Goal: Navigation & Orientation: Find specific page/section

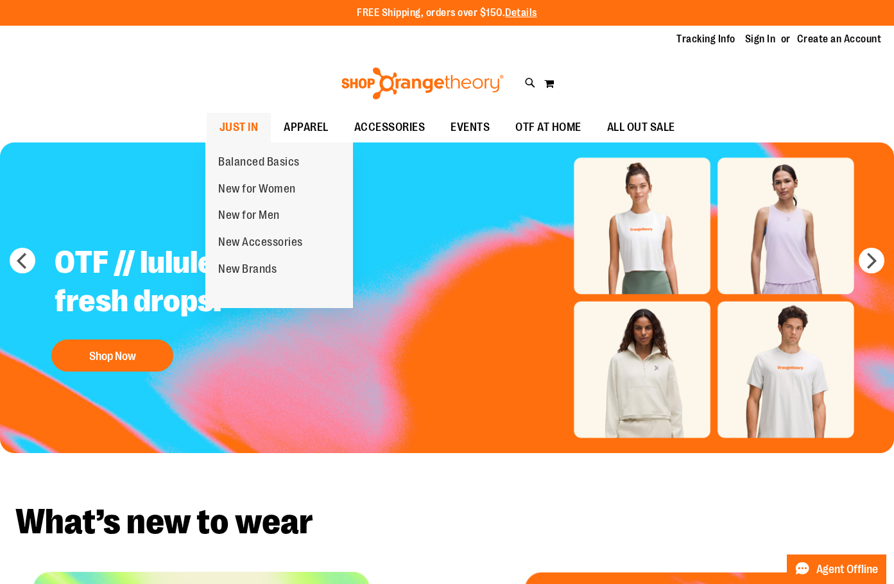
click at [225, 125] on span "JUST IN" at bounding box center [238, 127] width 39 height 29
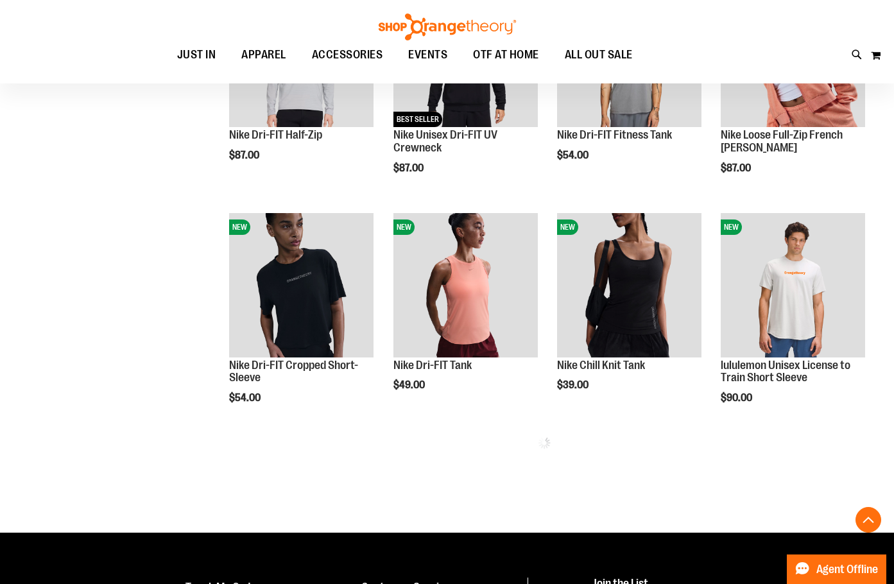
scroll to position [513, 0]
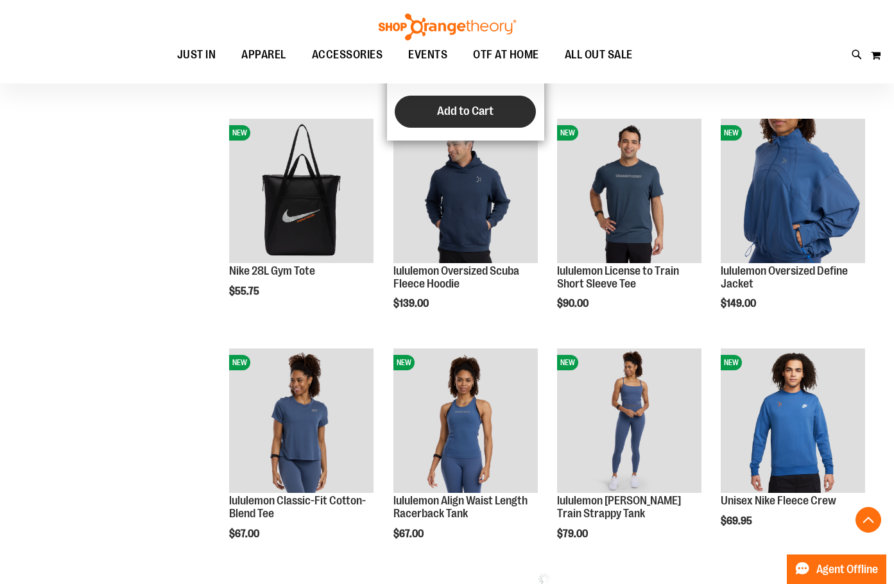
scroll to position [1090, 0]
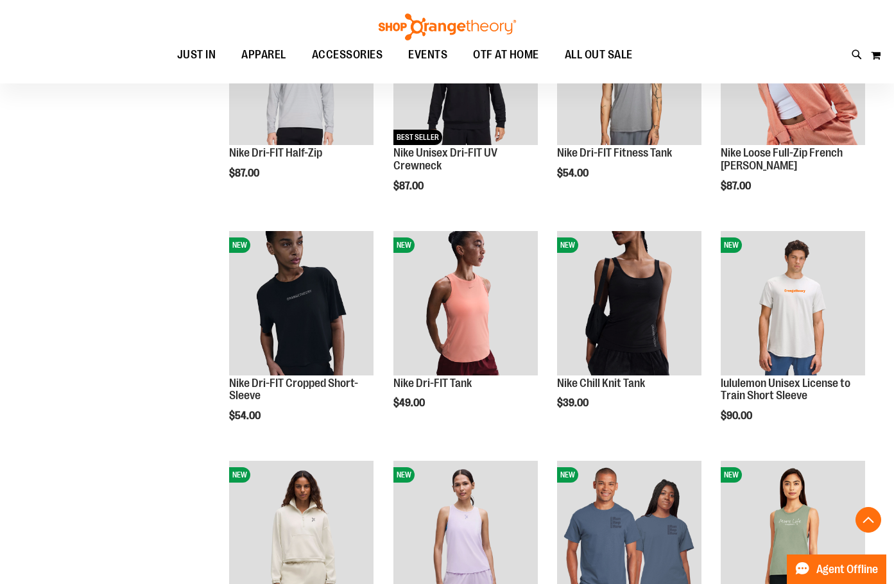
scroll to position [513, 0]
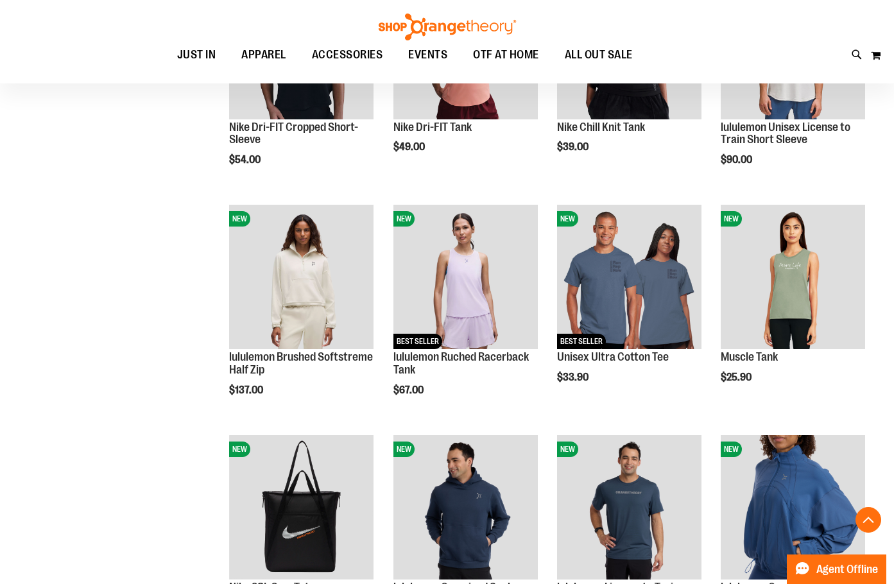
scroll to position [834, 0]
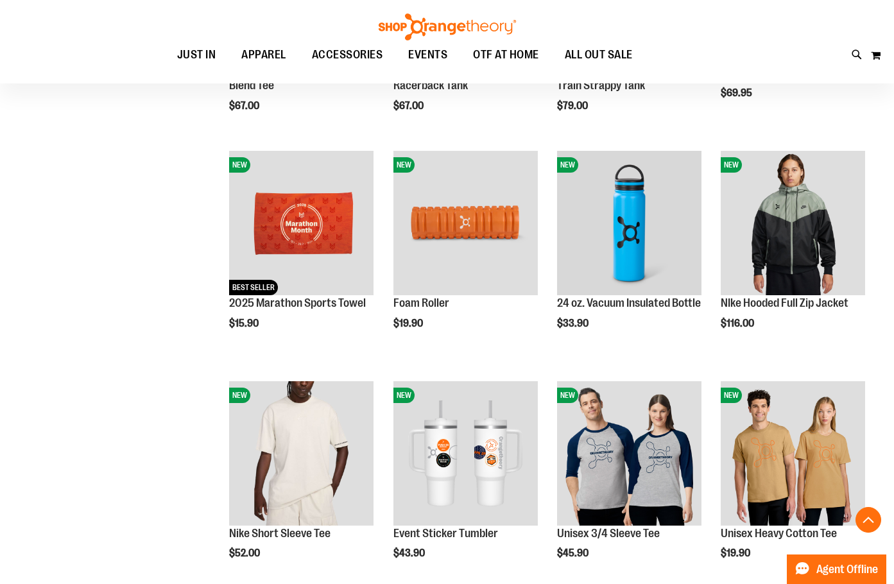
scroll to position [1411, 0]
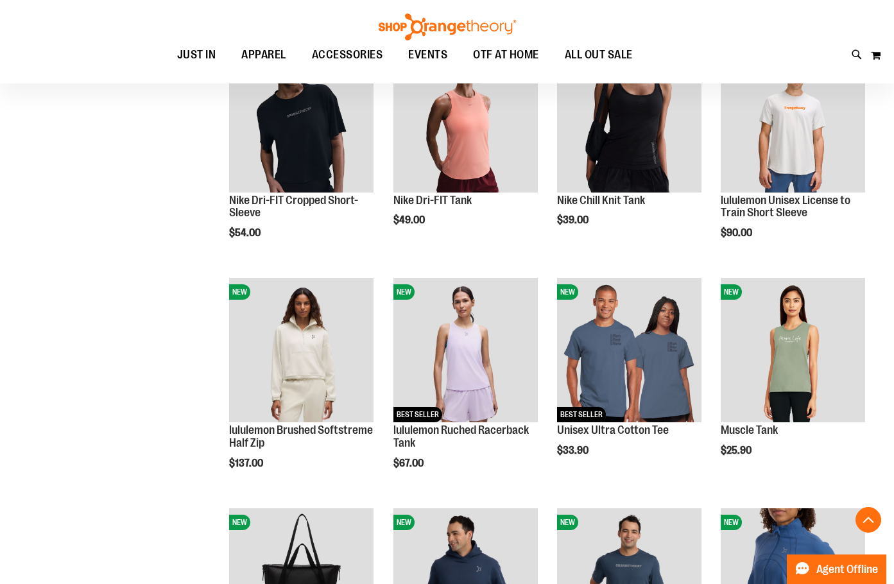
scroll to position [577, 0]
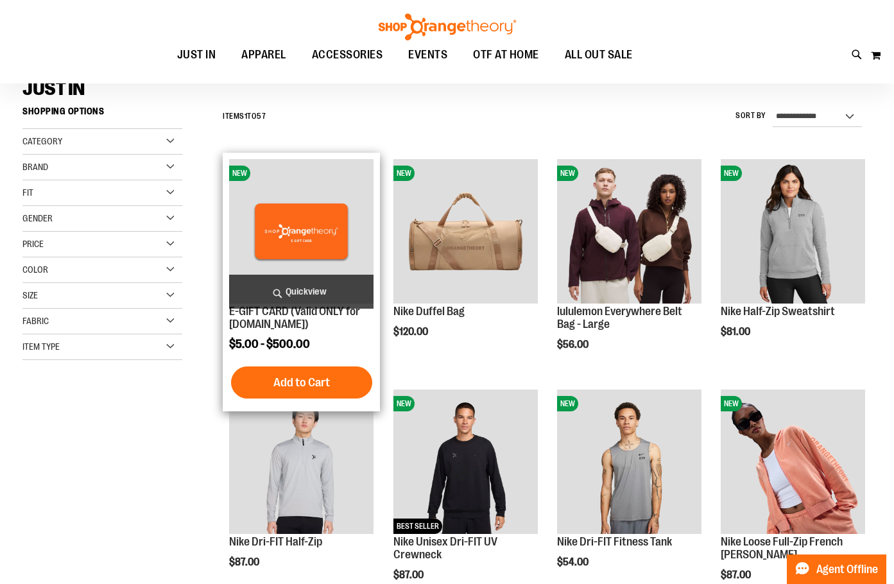
scroll to position [128, 0]
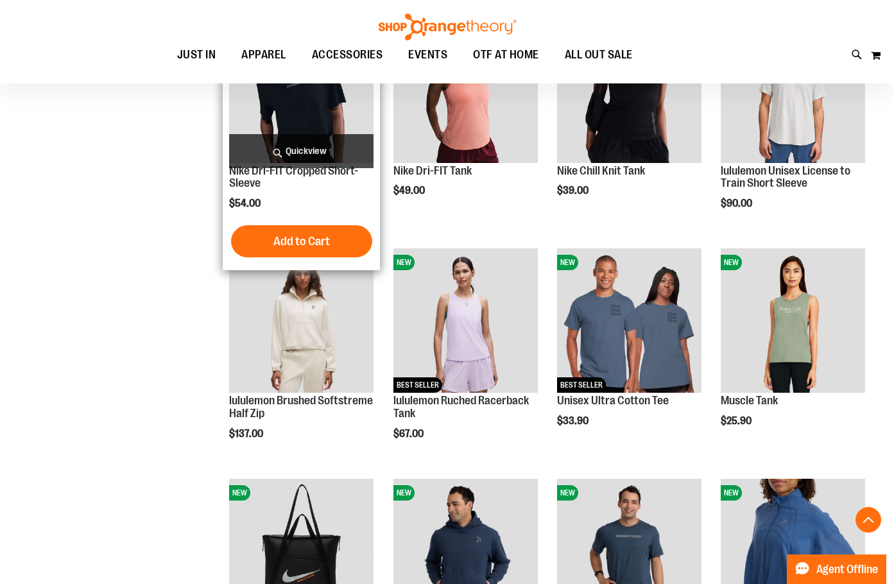
scroll to position [705, 0]
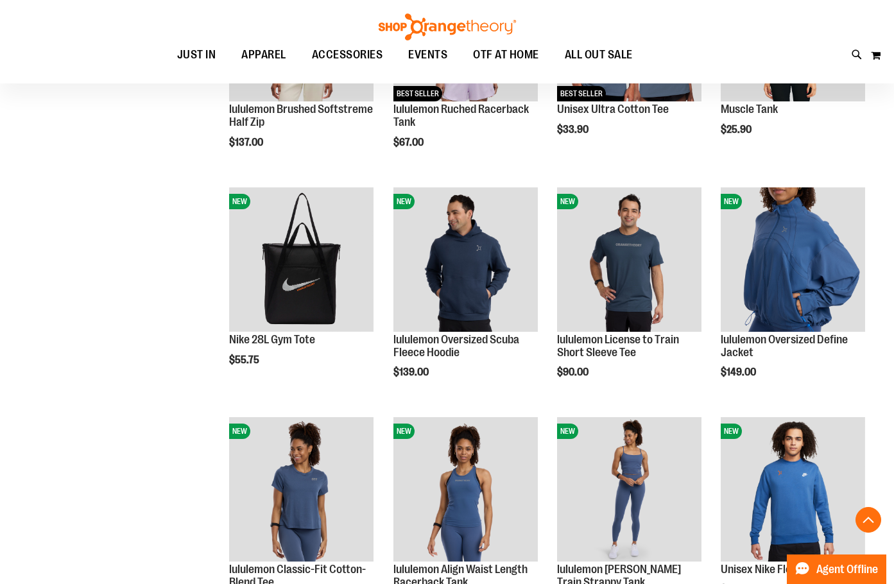
scroll to position [962, 0]
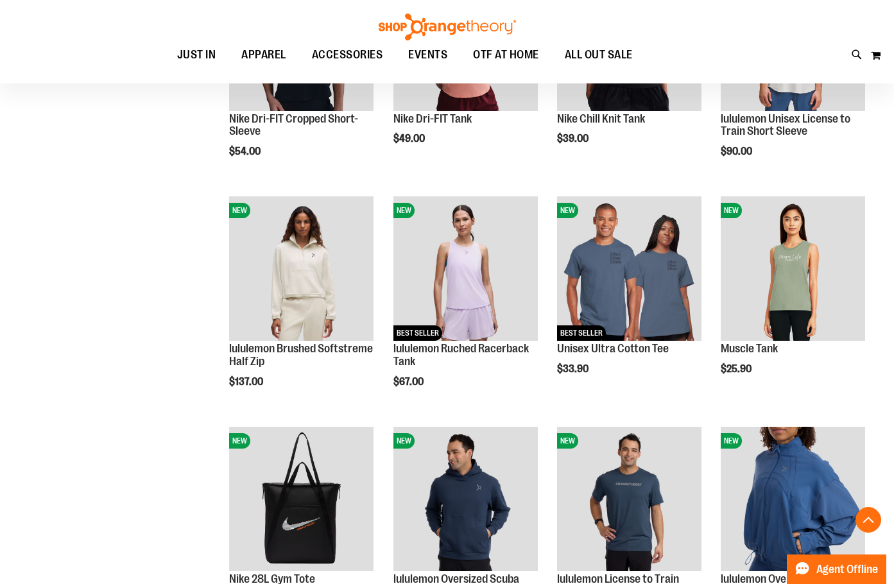
scroll to position [770, 0]
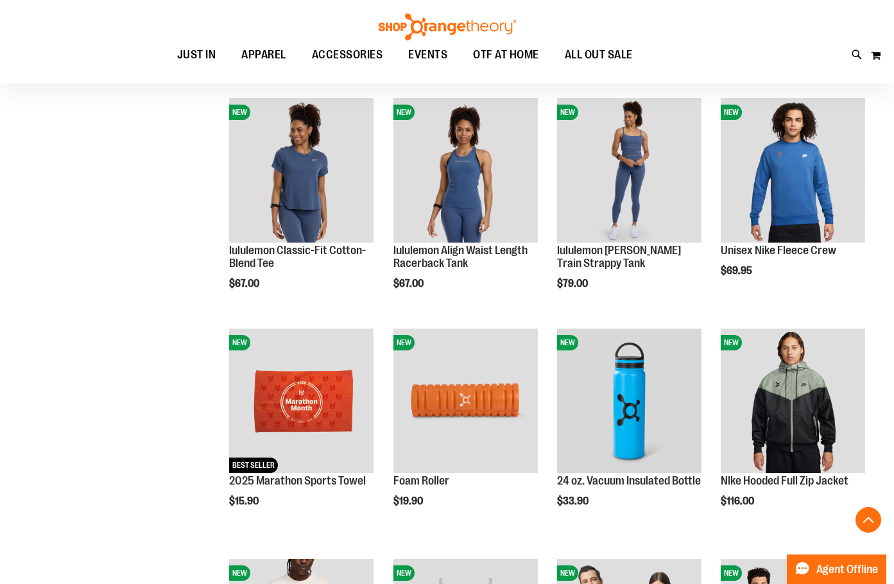
scroll to position [1347, 0]
